Goal: Task Accomplishment & Management: Manage account settings

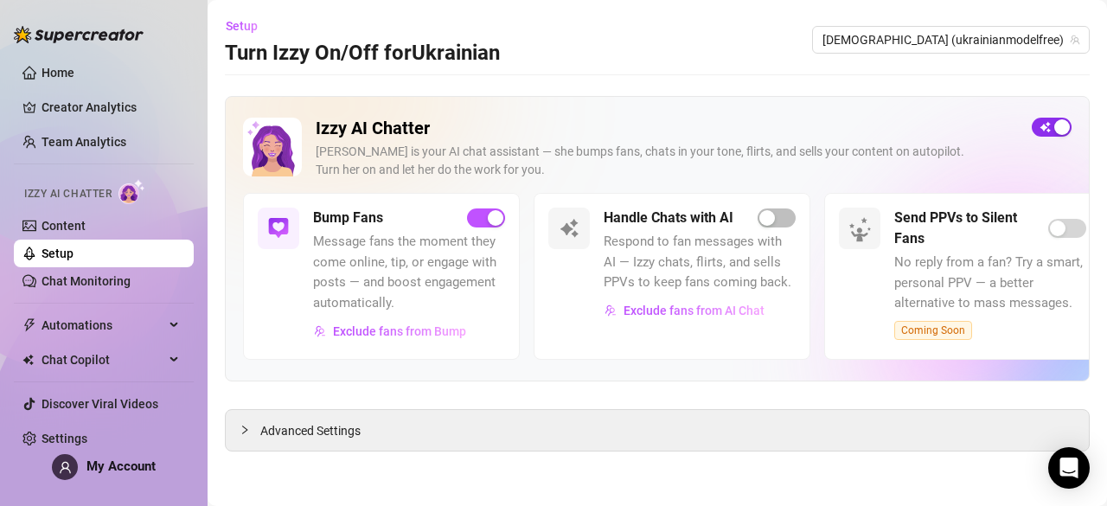
click at [1060, 141] on div "Izzy AI Chatter [PERSON_NAME] is your AI chat assistant — she bumps fans, chats…" at bounding box center [657, 155] width 828 height 75
click at [1058, 134] on div "button" at bounding box center [1062, 127] width 16 height 16
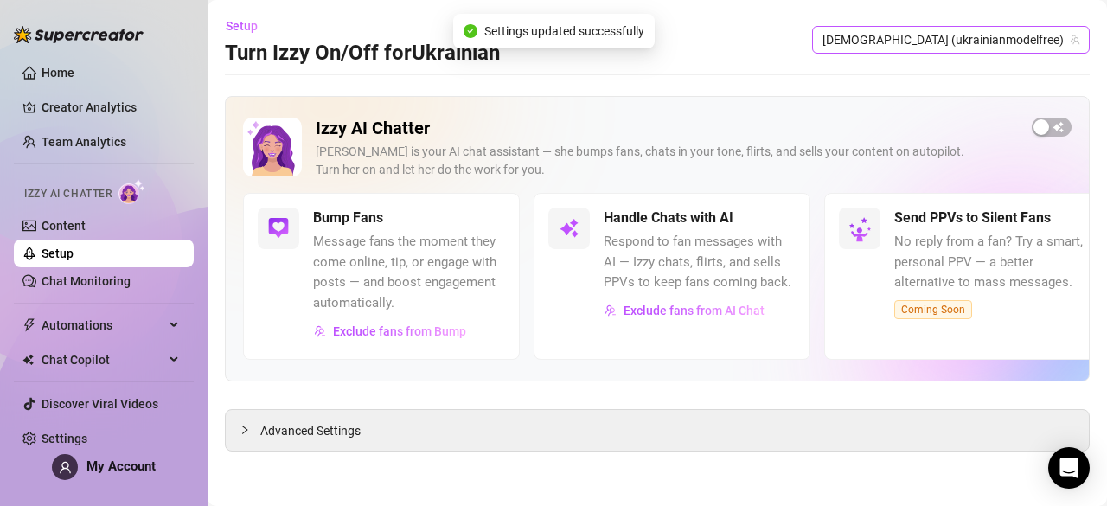
click at [1030, 44] on span "[DEMOGRAPHIC_DATA] (ukrainianmodelfree)" at bounding box center [950, 40] width 257 height 26
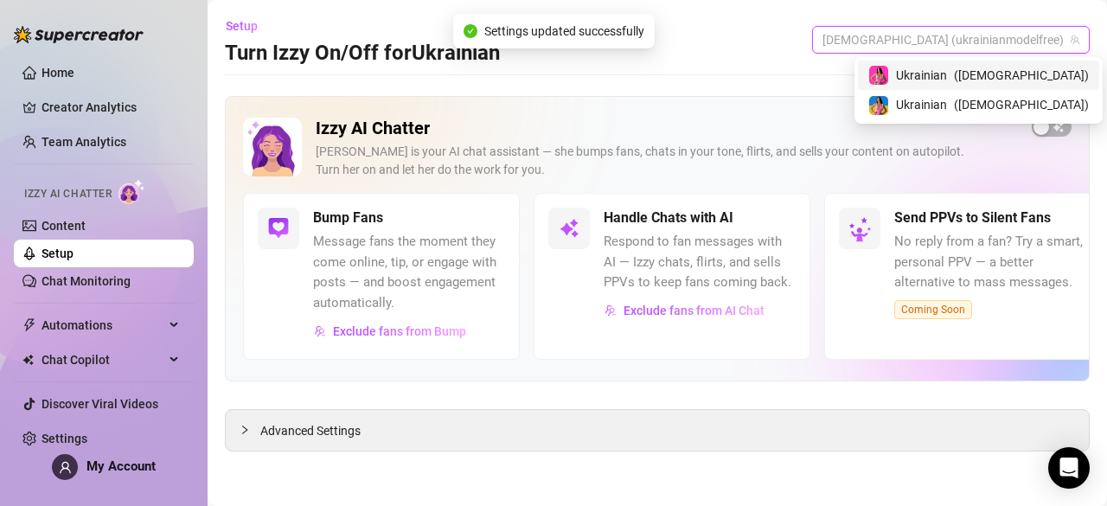
click at [1035, 73] on span "( [DEMOGRAPHIC_DATA] )" at bounding box center [1021, 75] width 135 height 19
click at [1035, 73] on main "Setup Turn Izzy On/Off for Ukrainian Ukrainian (ukrainianmodelfree) Izzy AI Cha…" at bounding box center [657, 253] width 899 height 506
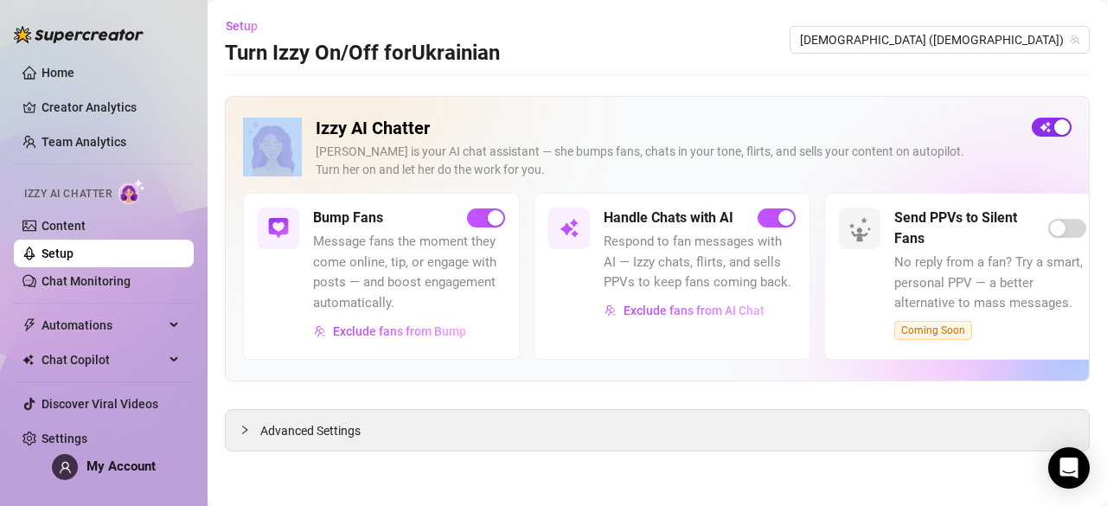
click at [1064, 135] on span "button" at bounding box center [1052, 127] width 40 height 19
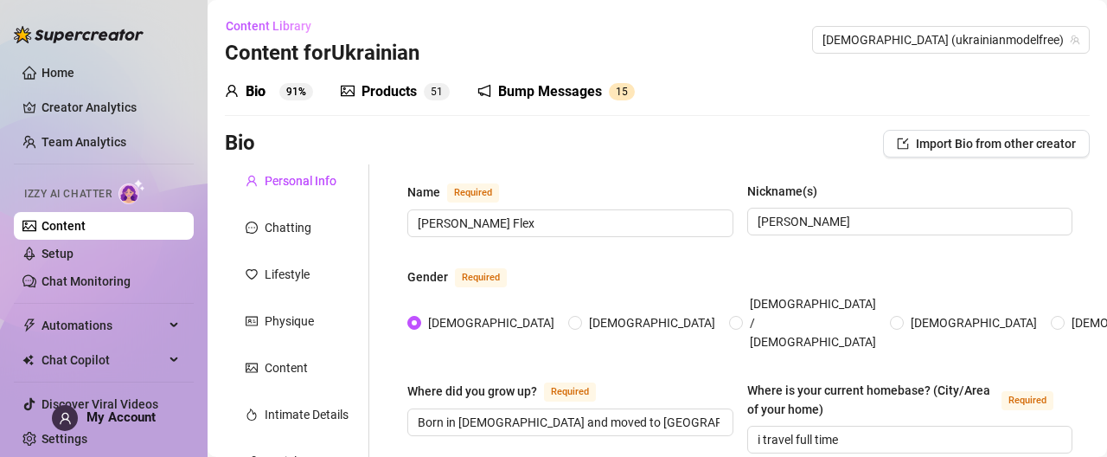
type input "[DATE]"
